Goal: Task Accomplishment & Management: Complete application form

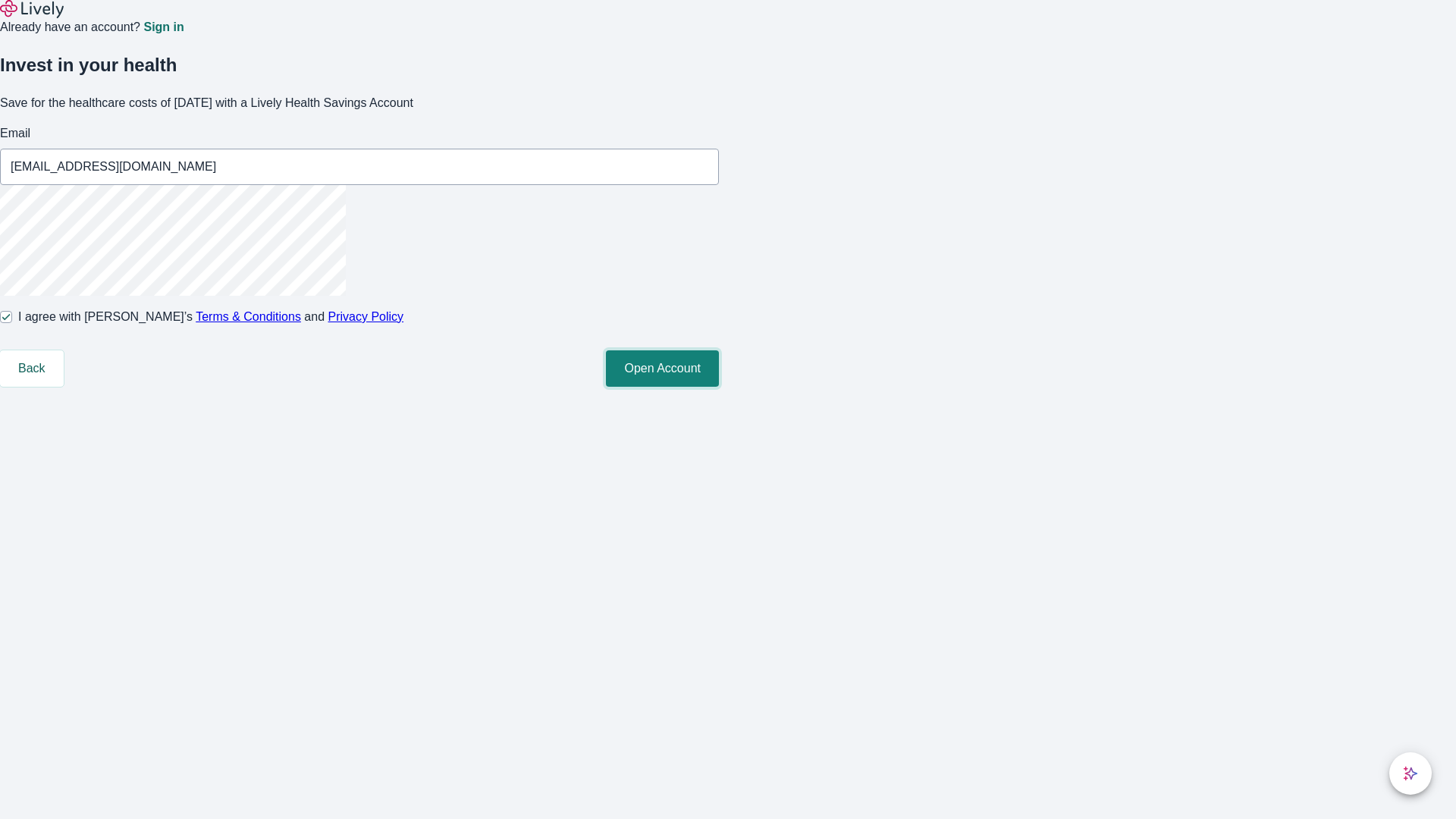
click at [718, 386] on button "Open Account" at bounding box center [661, 369] width 113 height 37
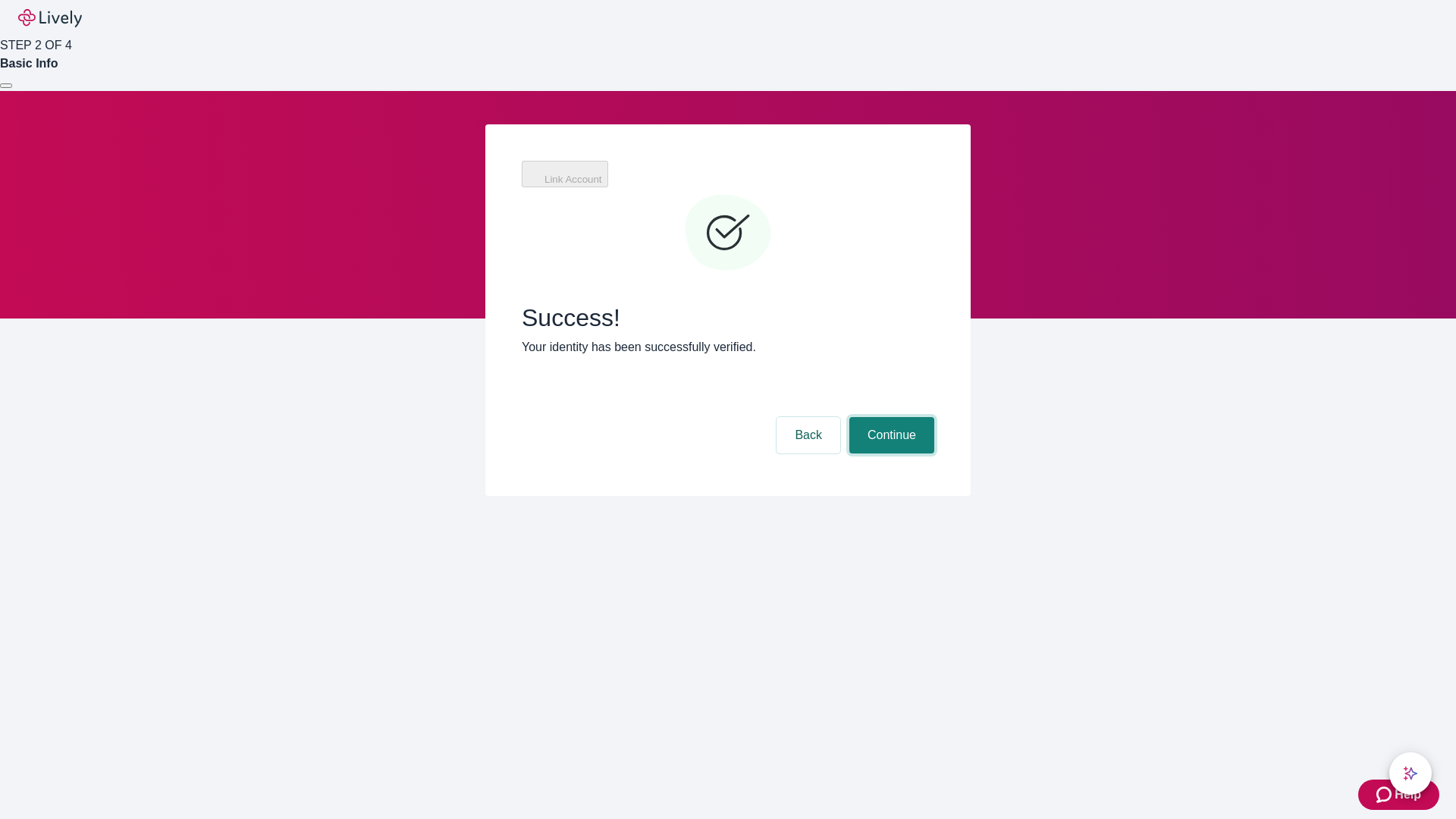
click at [889, 417] on button "Continue" at bounding box center [891, 436] width 85 height 37
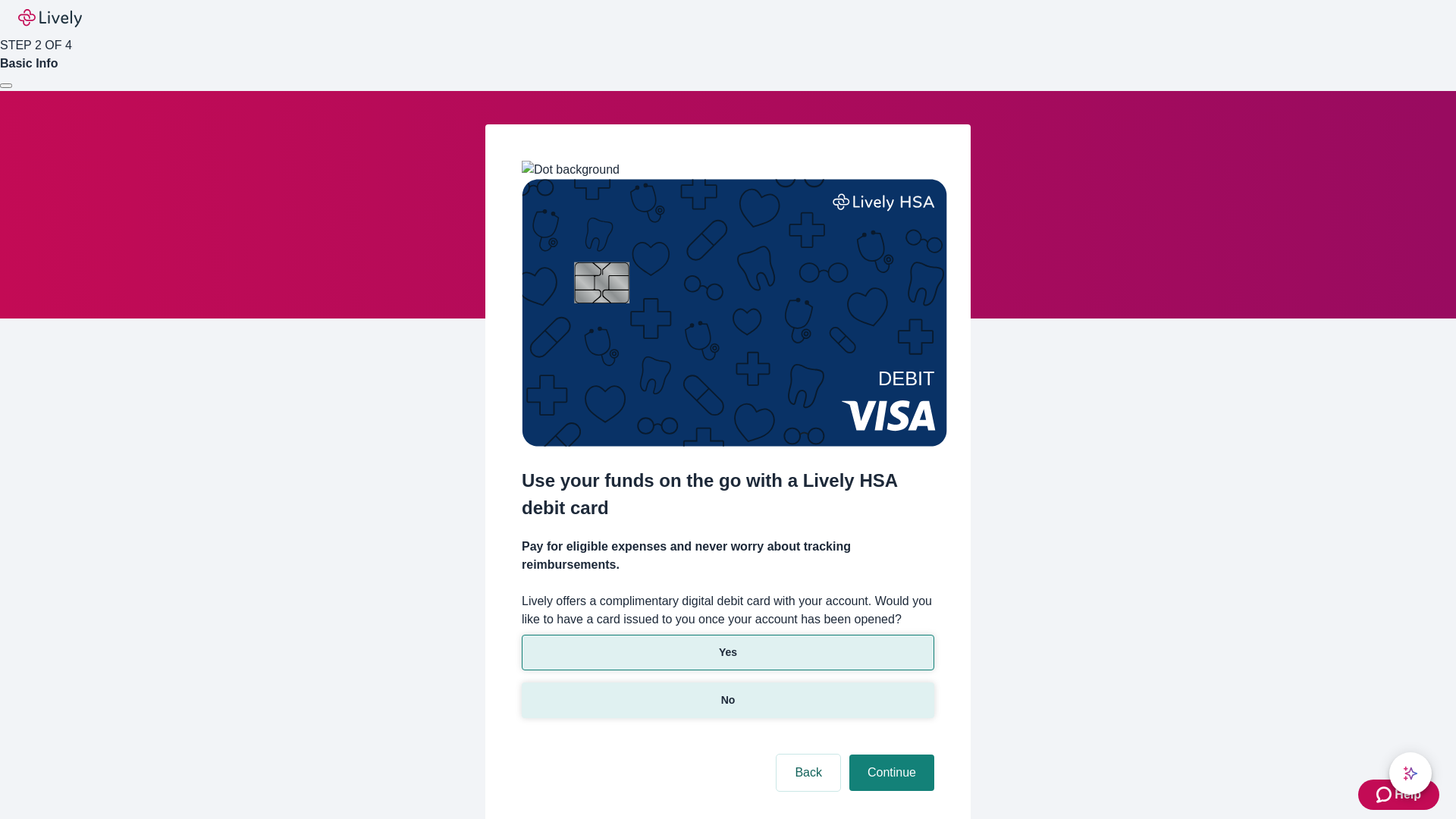
click at [727, 692] on p "No" at bounding box center [728, 700] width 14 height 15
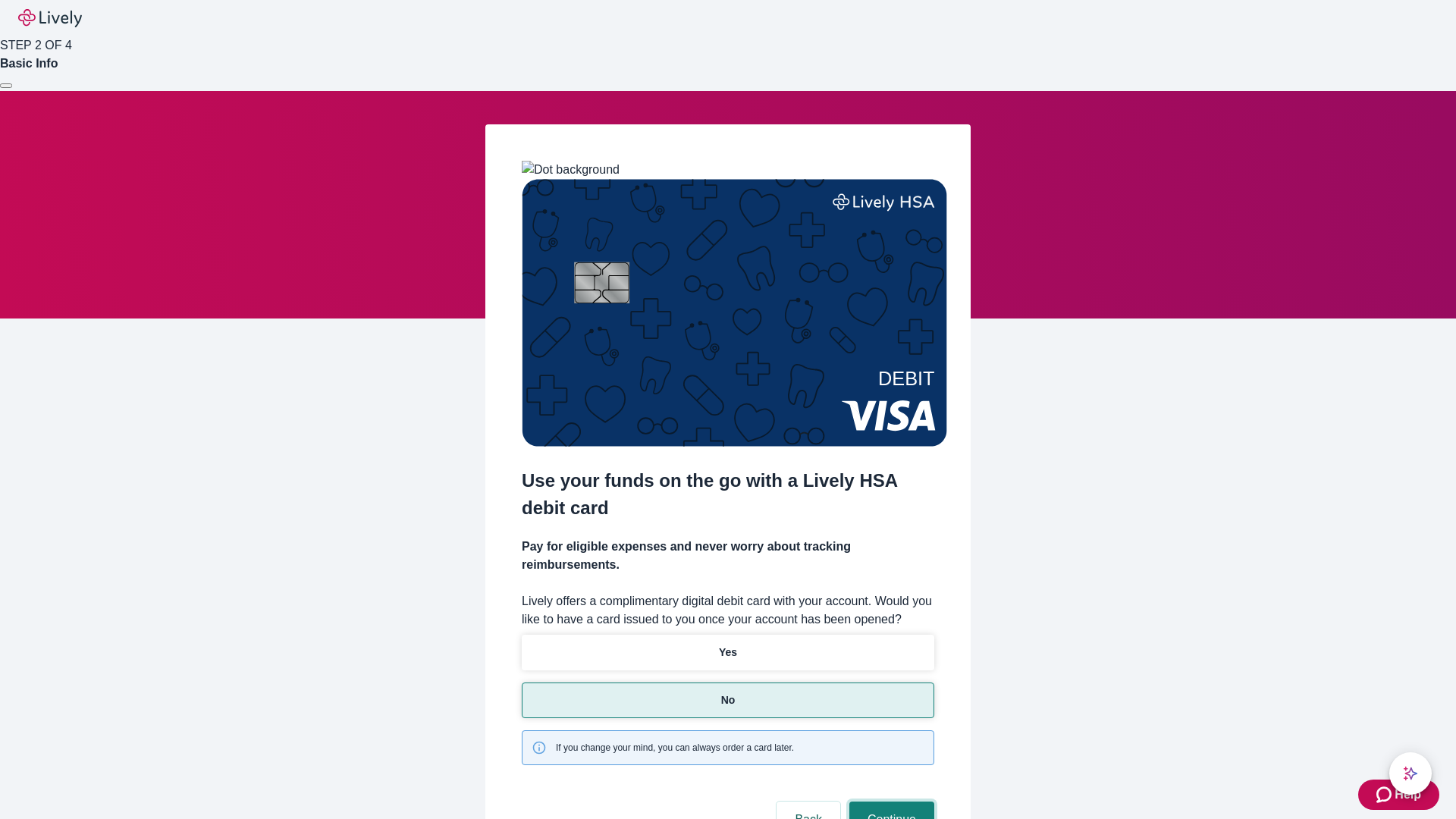
click at [889, 802] on button "Continue" at bounding box center [891, 820] width 85 height 37
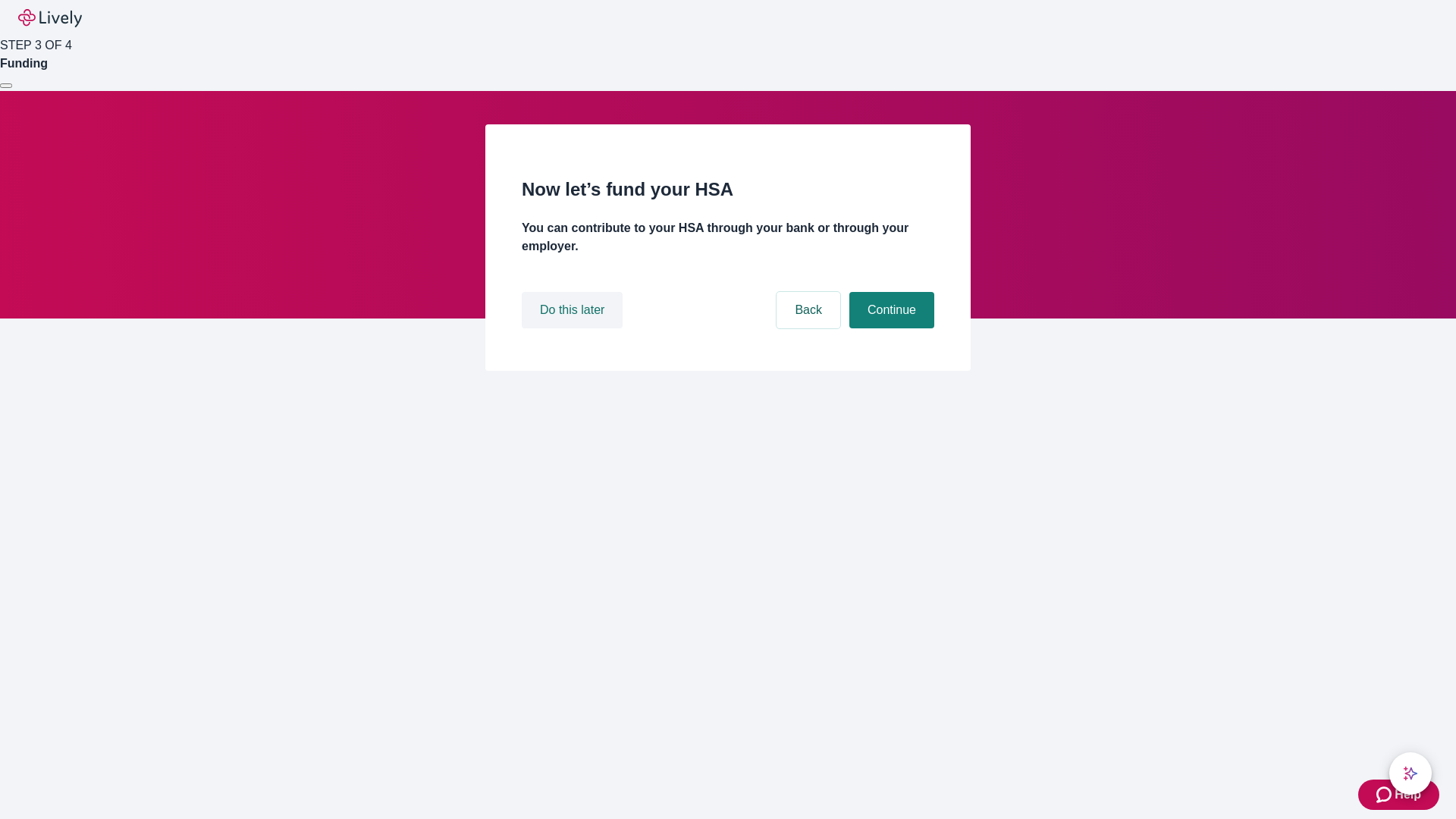
click at [574, 328] on button "Do this later" at bounding box center [572, 310] width 100 height 37
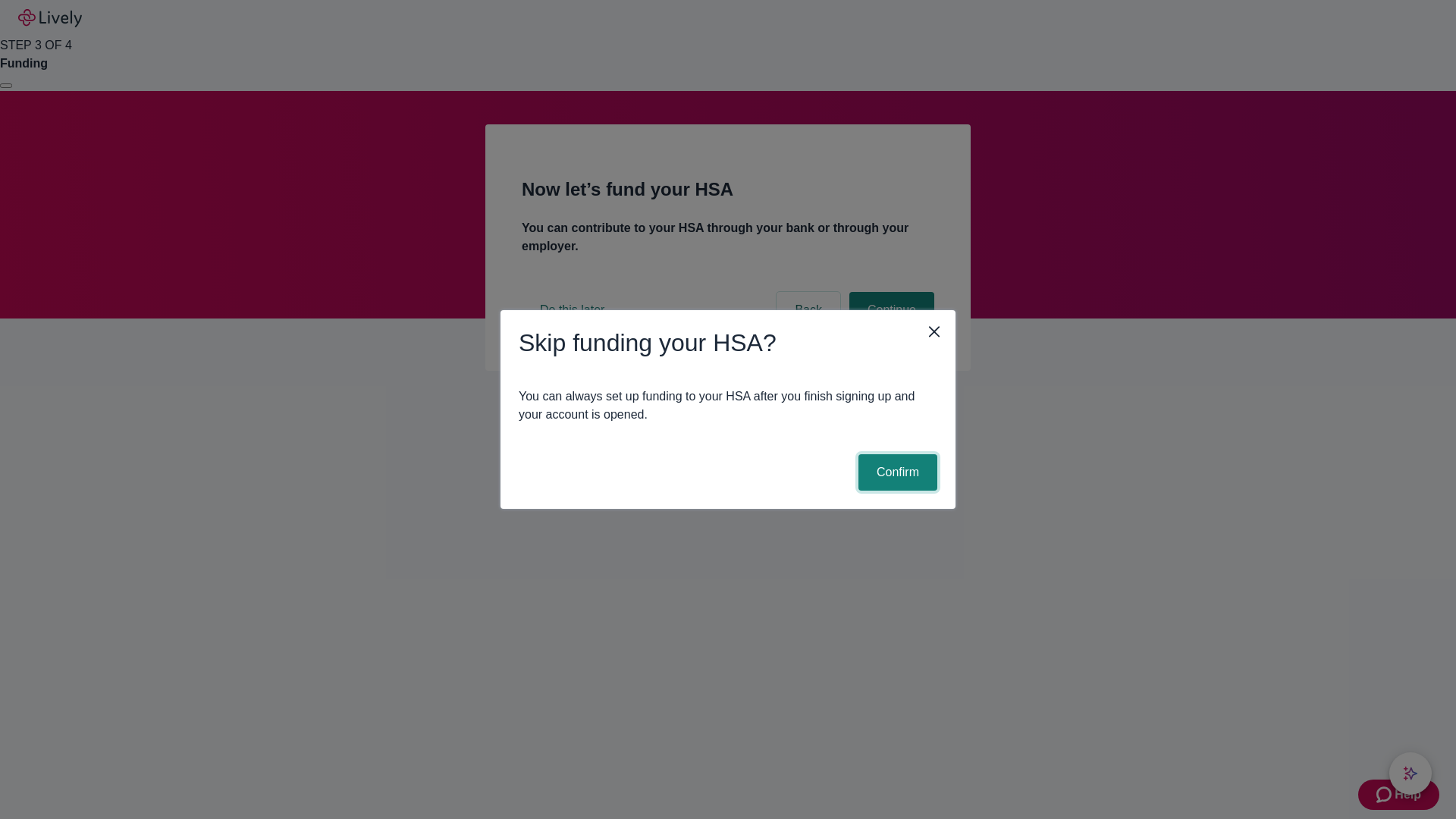
click at [895, 472] on button "Confirm" at bounding box center [898, 472] width 79 height 37
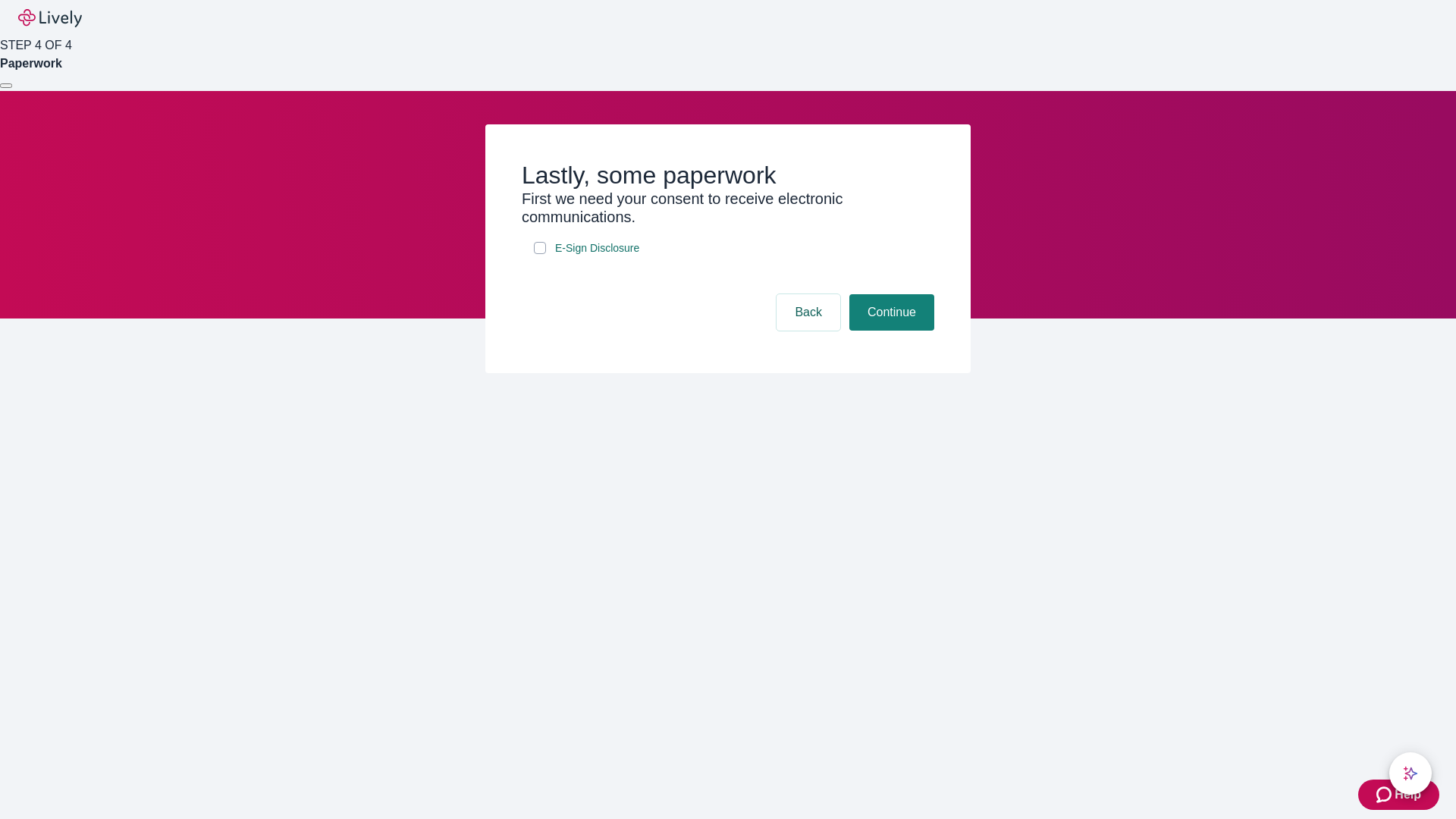
click at [540, 254] on input "E-Sign Disclosure" at bounding box center [540, 247] width 13 height 13
checkbox input "true"
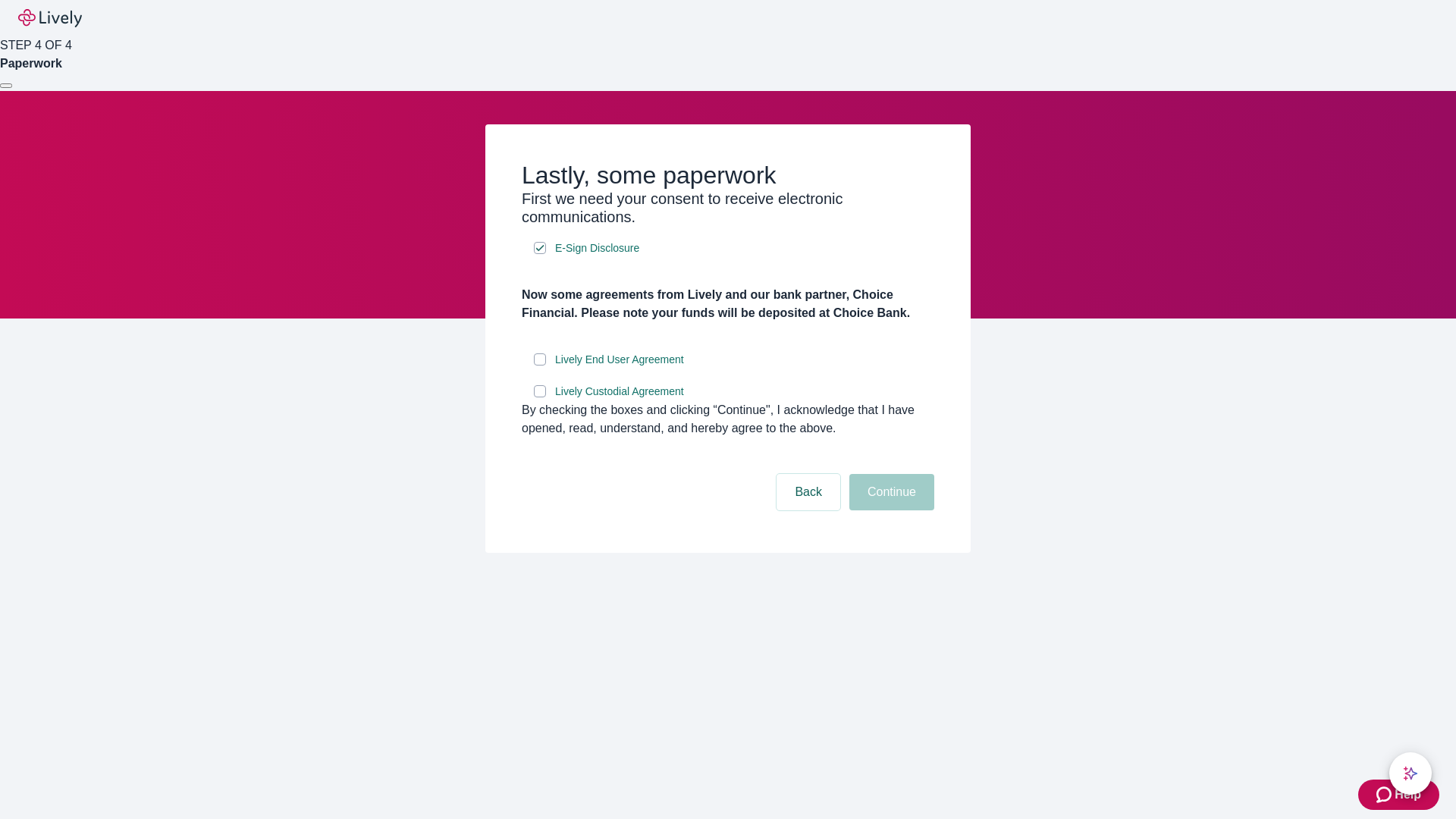
click at [540, 365] on input "Lively End User Agreement" at bounding box center [540, 359] width 13 height 13
checkbox input "true"
click at [540, 397] on input "Lively Custodial Agreement" at bounding box center [540, 391] width 13 height 13
checkbox input "true"
click at [889, 510] on button "Continue" at bounding box center [891, 493] width 85 height 37
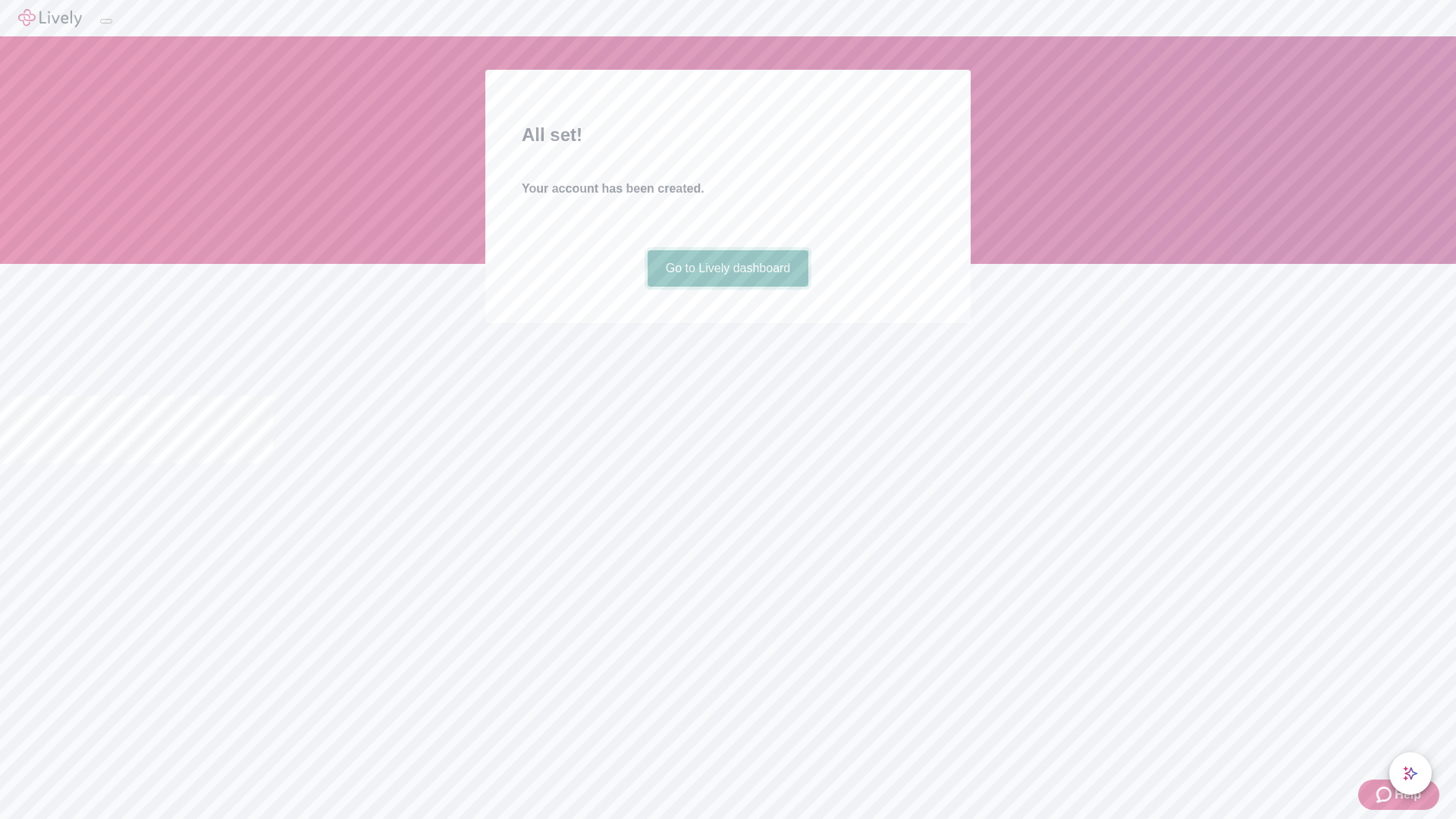
click at [727, 287] on link "Go to Lively dashboard" at bounding box center [728, 268] width 161 height 37
